Goal: Information Seeking & Learning: Learn about a topic

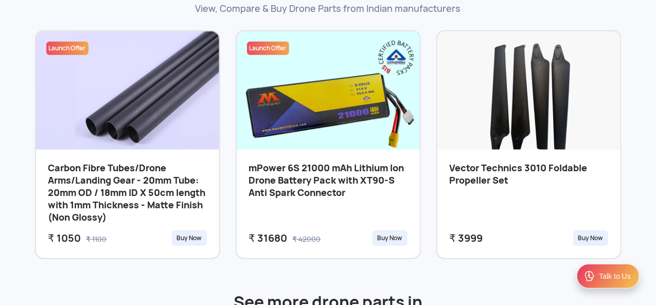
scroll to position [463, 0]
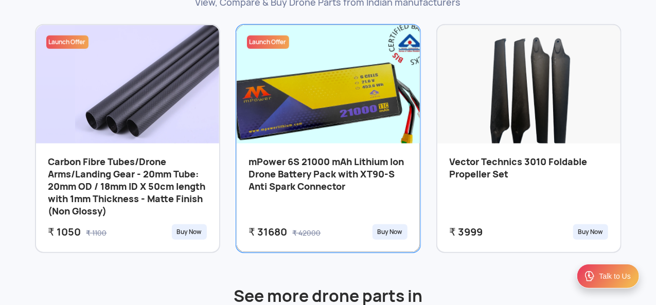
drag, startPoint x: 249, startPoint y: 162, endPoint x: 296, endPoint y: 180, distance: 49.7
click at [296, 180] on h3 "mPower 6S 21000 mAh Lithium Ion Drone Battery Pack with XT90-S Anti Spark Conne…" at bounding box center [328, 188] width 158 height 64
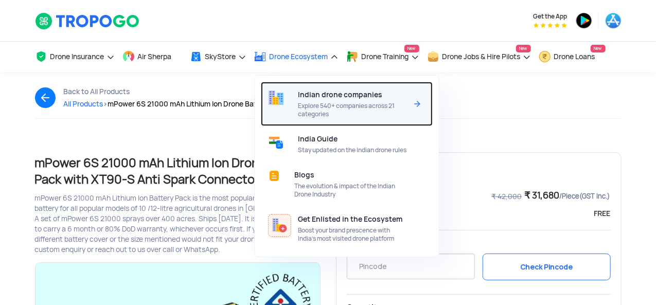
click at [327, 101] on div "Indian drone companies Explore 540+ companies across 21 categories" at bounding box center [354, 104] width 113 height 44
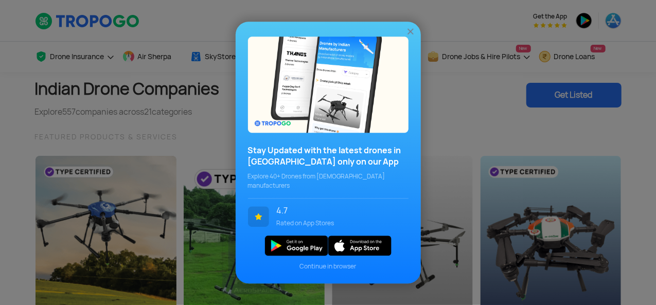
click at [412, 31] on img at bounding box center [410, 31] width 10 height 10
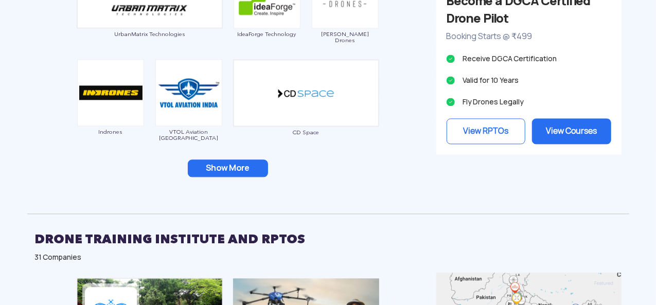
scroll to position [1098, 0]
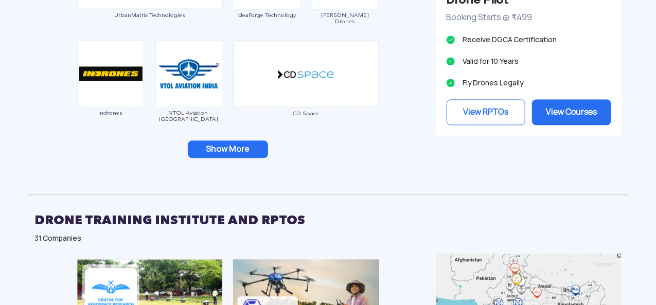
click at [238, 152] on button "Show More" at bounding box center [228, 148] width 80 height 17
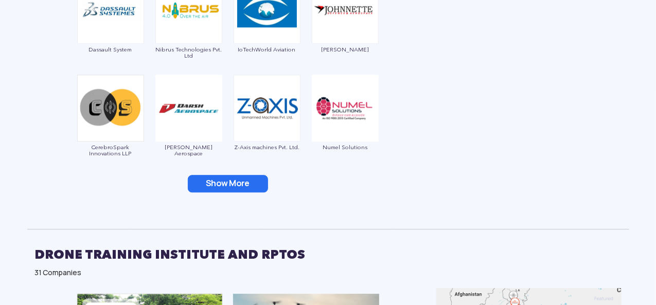
scroll to position [1317, 0]
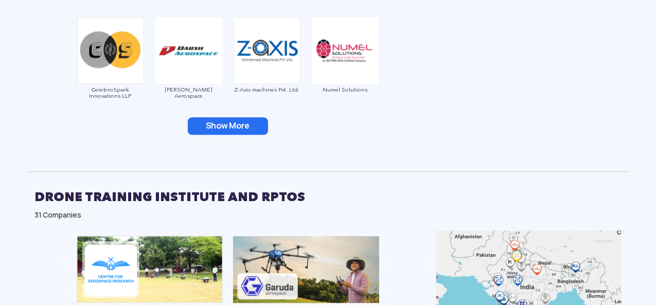
click at [227, 127] on button "Show More" at bounding box center [228, 125] width 80 height 17
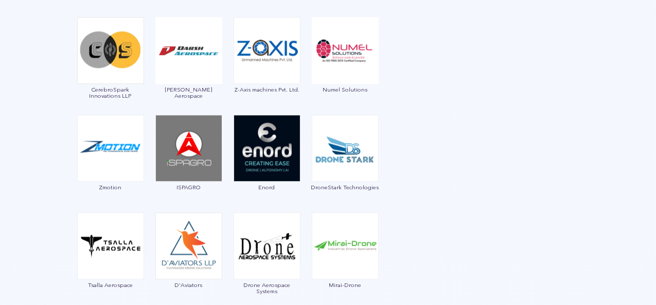
scroll to position [1445, 0]
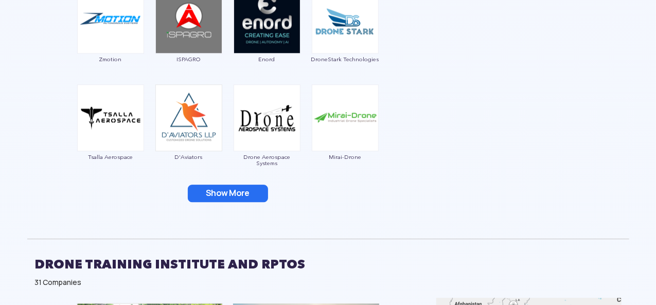
click at [246, 190] on button "Show More" at bounding box center [228, 193] width 80 height 17
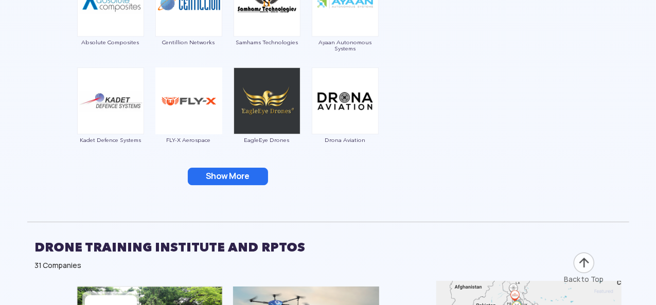
scroll to position [1748, 0]
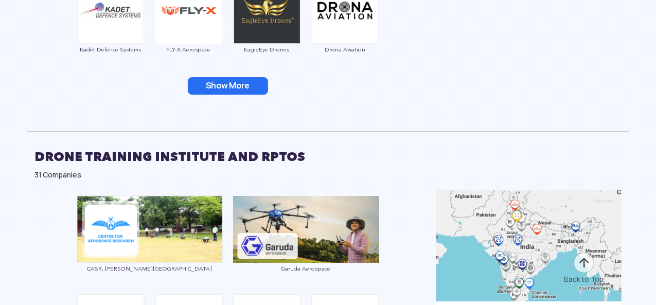
click at [226, 77] on button "Show More" at bounding box center [228, 85] width 80 height 17
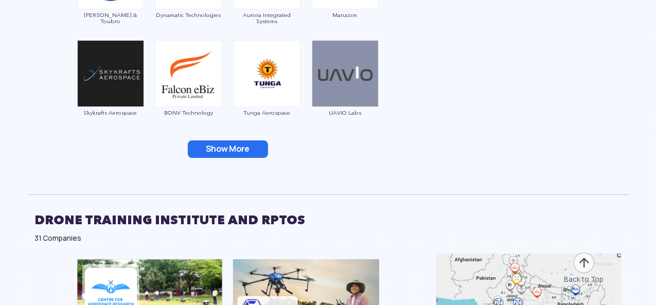
scroll to position [1890, 0]
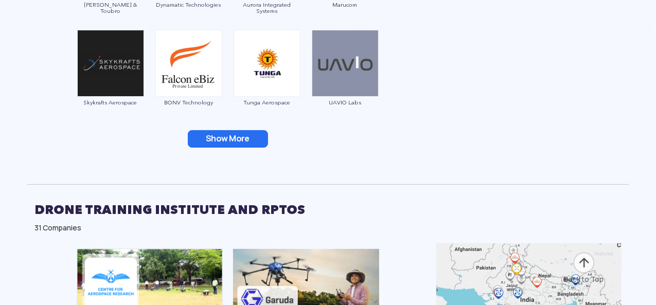
click at [244, 140] on button "Show More" at bounding box center [228, 138] width 80 height 17
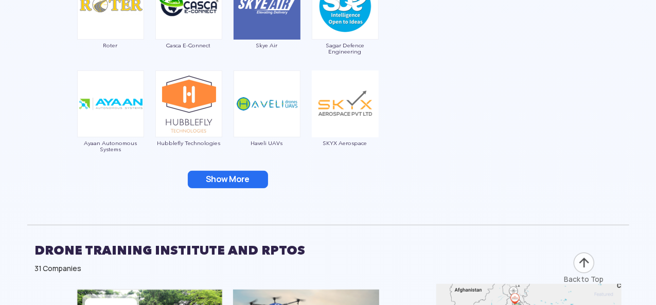
scroll to position [2077, 0]
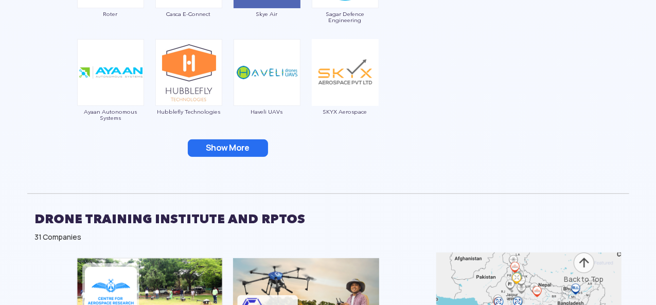
click at [237, 151] on button "Show More" at bounding box center [228, 147] width 80 height 17
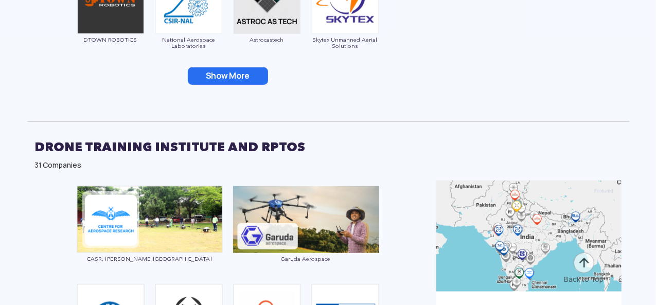
scroll to position [2387, 0]
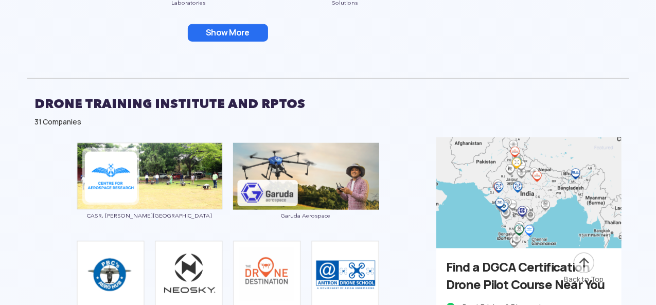
click at [212, 30] on button "Show More" at bounding box center [228, 32] width 80 height 17
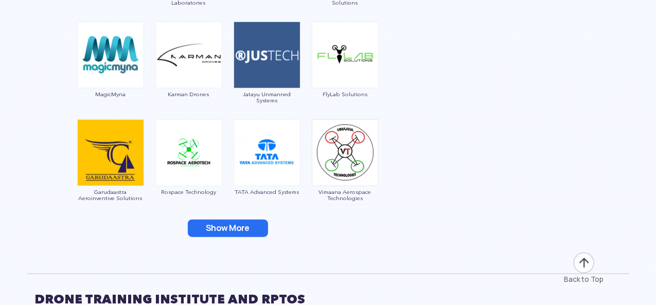
click at [246, 227] on button "Show More" at bounding box center [228, 228] width 80 height 17
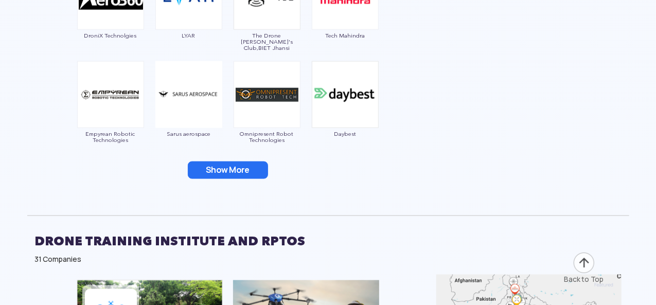
scroll to position [2686, 0]
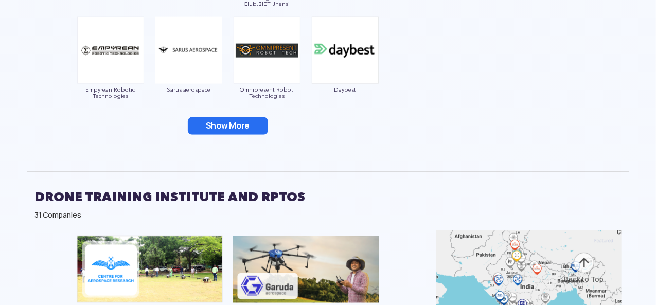
click at [211, 123] on button "Show More" at bounding box center [228, 125] width 80 height 17
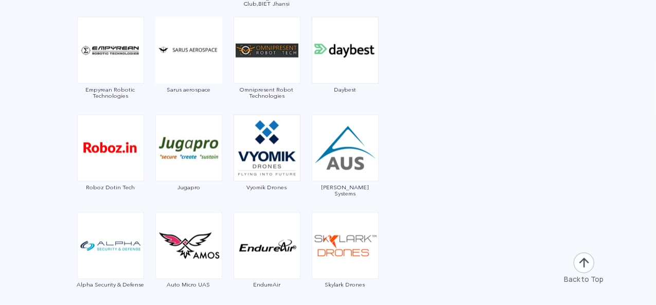
drag, startPoint x: 655, startPoint y: 83, endPoint x: 658, endPoint y: 91, distance: 8.1
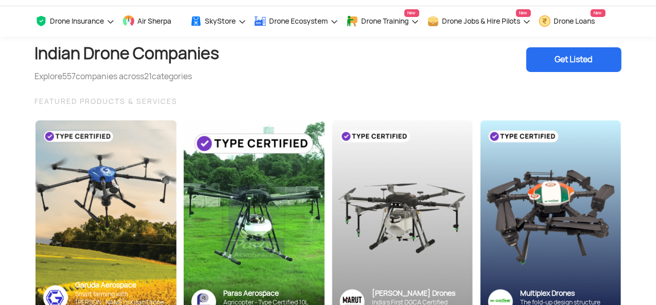
scroll to position [51, 0]
